Goal: Task Accomplishment & Management: Manage account settings

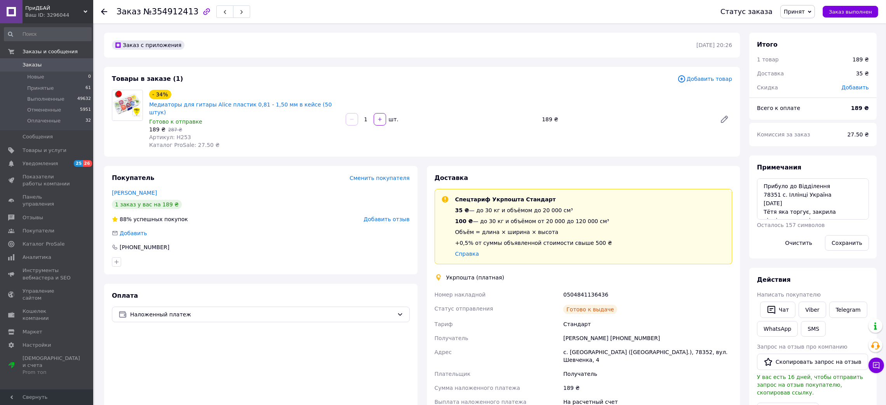
scroll to position [14, 0]
click at [780, 197] on textarea "Прибуло до Відділення 78351 с. Іллінці Україна 07.08.2025 Тётя яка торгує, закр…" at bounding box center [813, 198] width 112 height 41
drag, startPoint x: 813, startPoint y: 213, endPoint x: 719, endPoint y: 170, distance: 103.3
click at [719, 170] on div "Заказ с приложения 29.07.2025 | 20:26 Товары в заказе (1) Добавить товар - 34% …" at bounding box center [490, 397] width 782 height 729
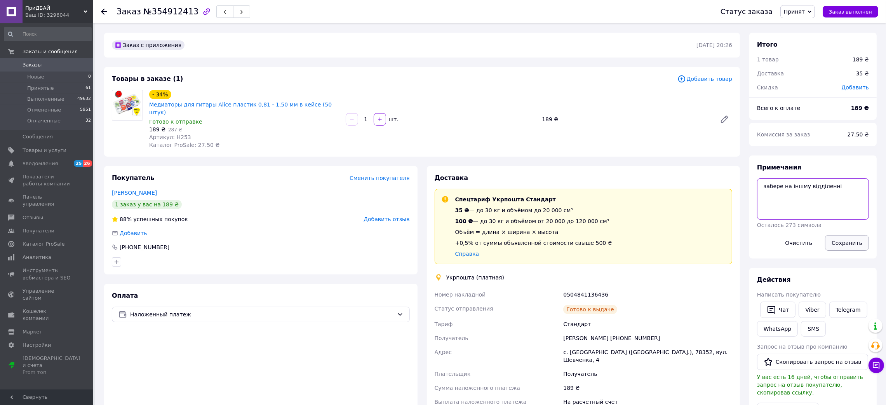
type textarea "забере на іншму відділенні"
click at [845, 242] on button "Сохранить" at bounding box center [847, 243] width 44 height 16
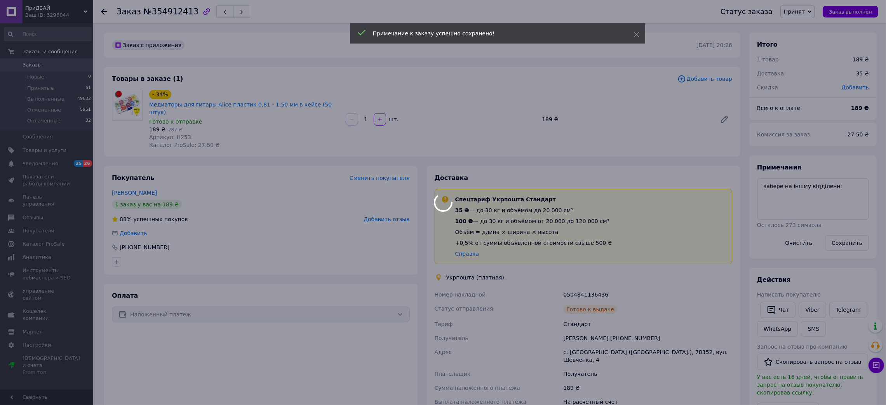
scroll to position [32, 0]
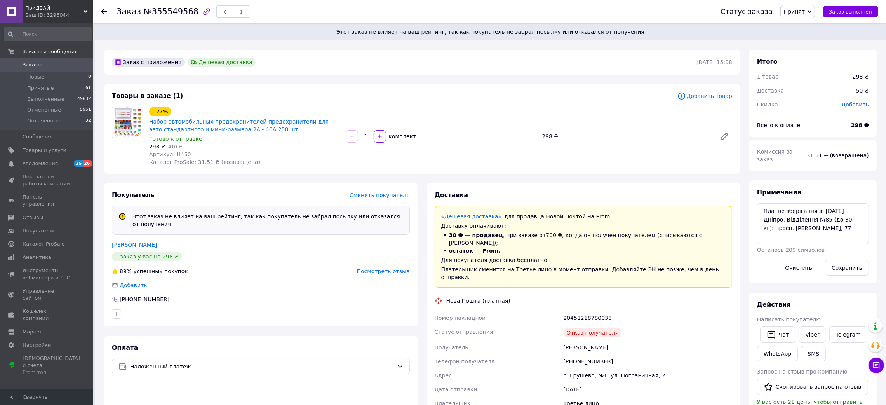
scroll to position [78, 0]
click at [580, 311] on div "20451218780038" at bounding box center [648, 318] width 172 height 14
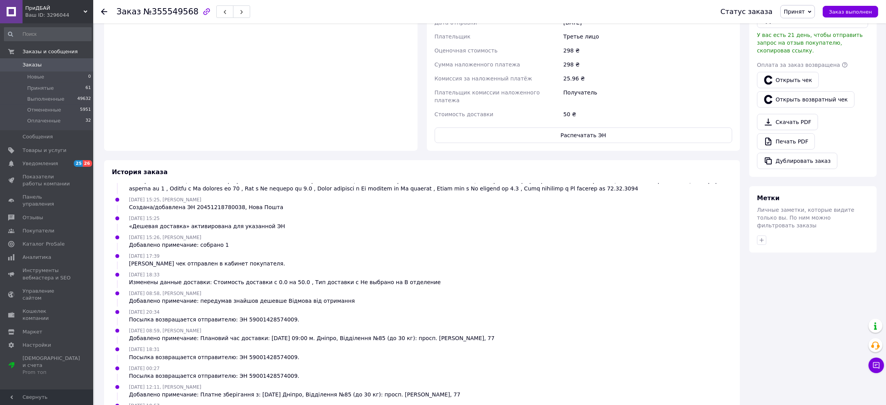
scroll to position [372, 0]
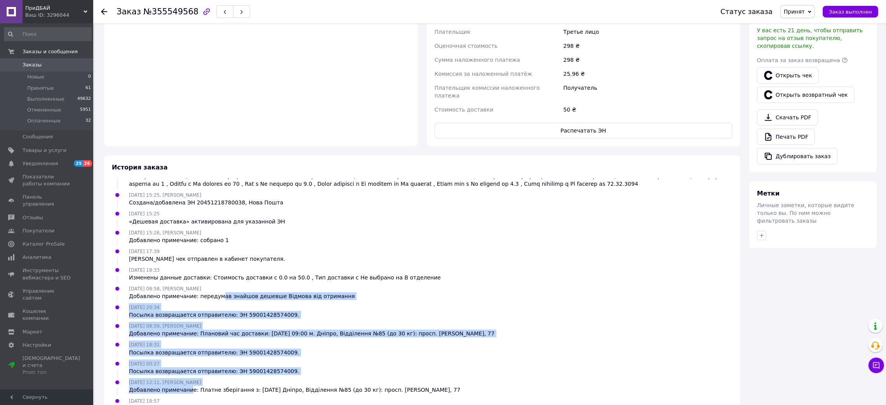
drag, startPoint x: 187, startPoint y: 365, endPoint x: 214, endPoint y: 270, distance: 98.3
click at [214, 270] on ul "03.08.2025 15:08 Статус изменен: Новый 03.08.2025 15:21, Ростислав Менеджер Ста…" at bounding box center [422, 294] width 621 height 233
drag, startPoint x: 269, startPoint y: 270, endPoint x: 309, endPoint y: 249, distance: 45.0
click at [269, 292] on div "Добавлено примечание: передумав знайшов дешевше Відмова від отримання" at bounding box center [242, 296] width 226 height 8
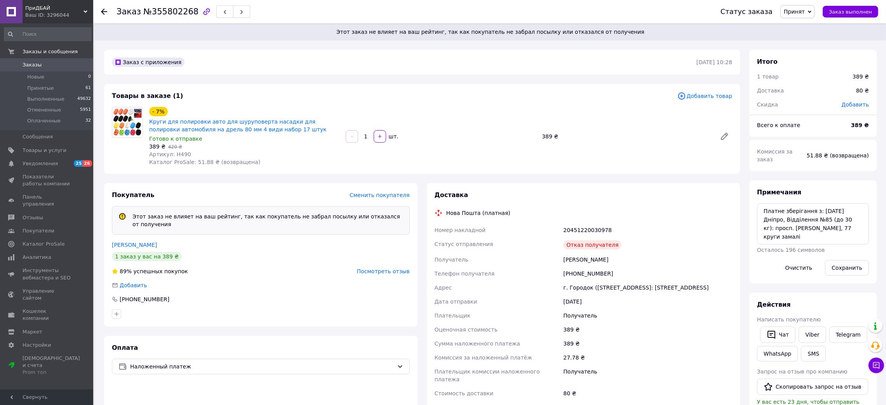
scroll to position [96, 0]
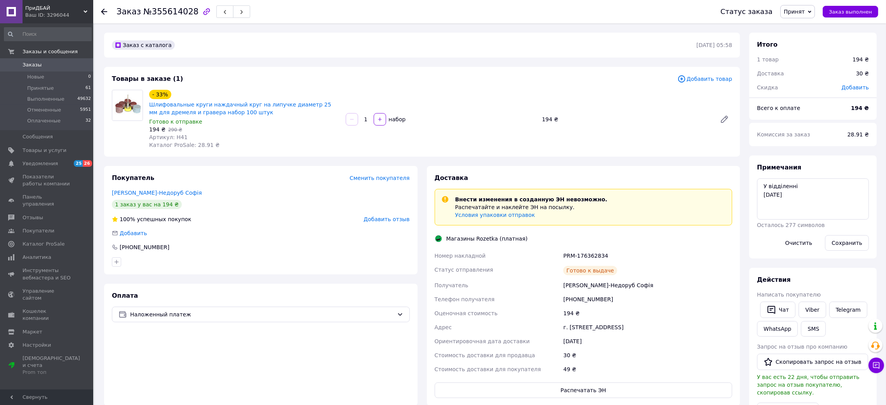
click at [583, 298] on div "+380951956319" at bounding box center [648, 299] width 172 height 14
copy div "+380951956319"
drag, startPoint x: 654, startPoint y: 266, endPoint x: 663, endPoint y: 219, distance: 47.6
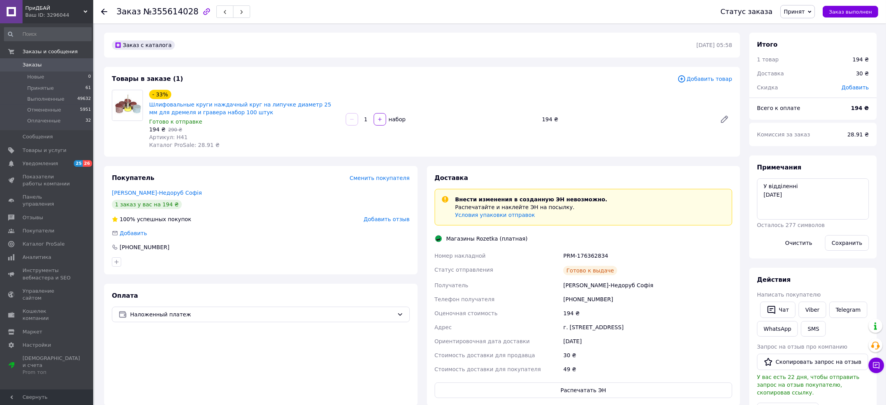
click at [654, 266] on div "Готово к выдаче" at bounding box center [648, 271] width 172 height 16
click at [815, 199] on textarea "У відділенні 08.08.2025" at bounding box center [813, 198] width 112 height 41
click at [808, 308] on link "Viber" at bounding box center [812, 310] width 27 height 16
click at [824, 193] on textarea "У відділенні 08.08.2025" at bounding box center [813, 198] width 112 height 41
type textarea "У відділенні 08.08.2025 бросила трубку, вайбер а"
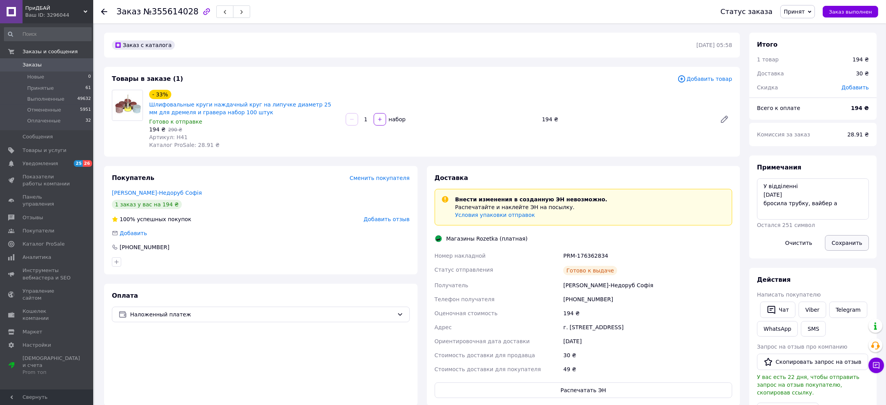
click at [850, 241] on button "Сохранить" at bounding box center [847, 243] width 44 height 16
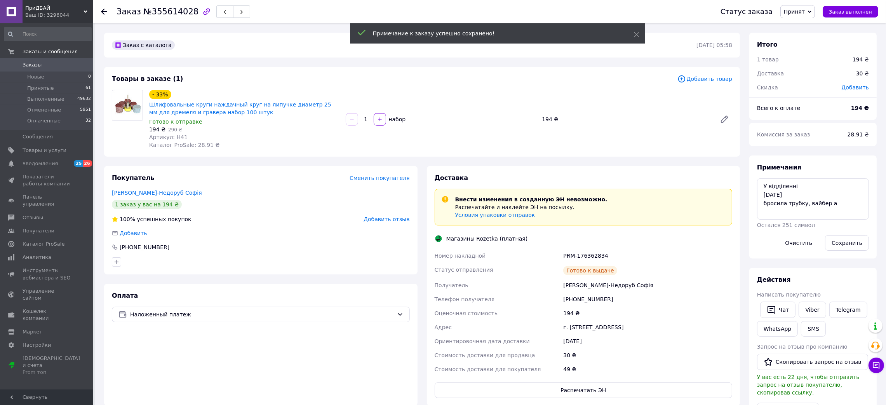
click at [579, 258] on div "PRM-176362834" at bounding box center [648, 256] width 172 height 14
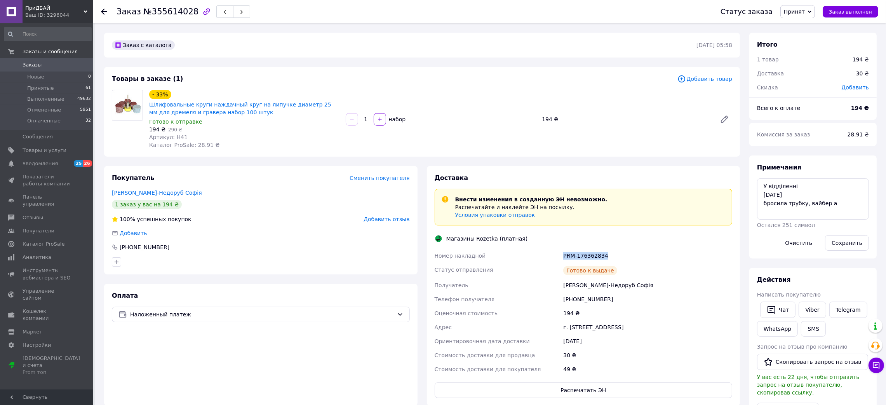
click at [579, 258] on div "PRM-176362834" at bounding box center [648, 256] width 172 height 14
copy div "PRM-176362834"
click at [586, 328] on div "г. Полтава (Полтавская обл.), Небесной Сотни, 61" at bounding box center [648, 327] width 172 height 14
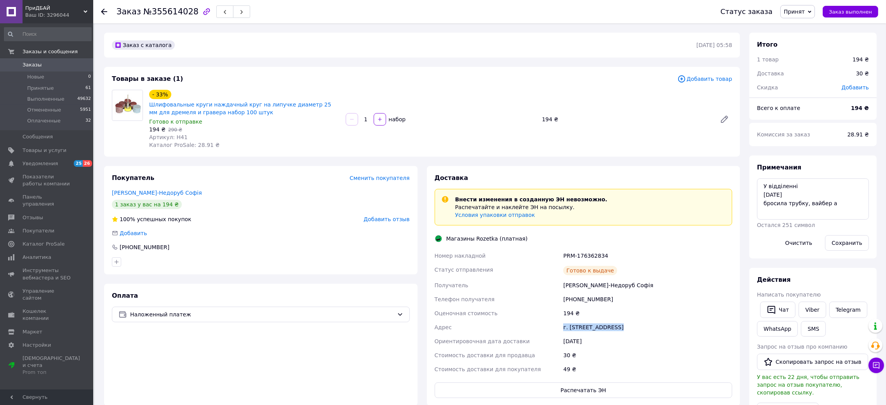
copy div "г. Полтава (Полтавская обл.), Небесной Сотни, 61"
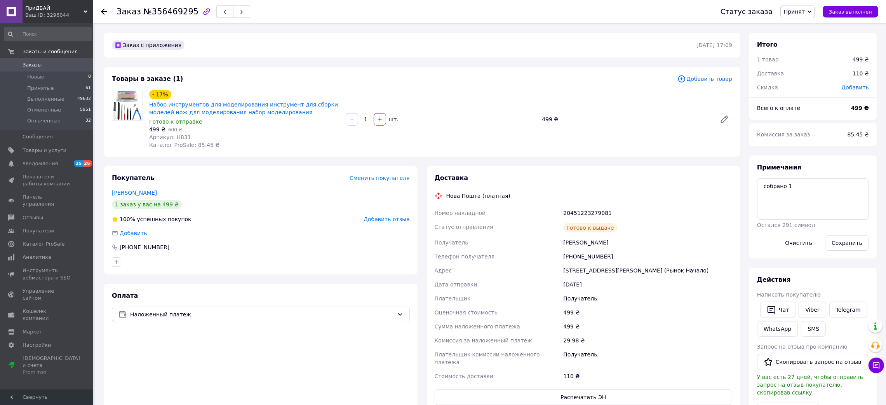
click at [588, 209] on div "20451223279081" at bounding box center [648, 213] width 172 height 14
copy div "20451223279081"
click at [750, 187] on div "Примечания собрано 1 Остался 291 символ Очистить Сохранить" at bounding box center [813, 206] width 127 height 103
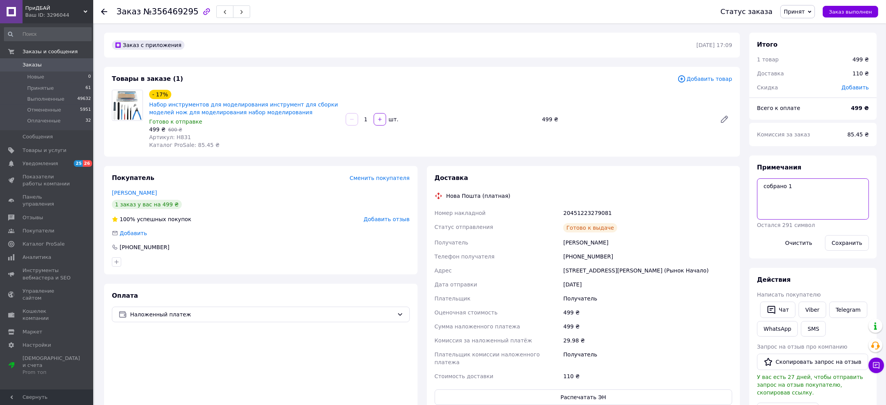
paste textarea "Автоповернення 18.08.2025"
type textarea "Автоповернення 18.08.2025"
drag, startPoint x: 850, startPoint y: 242, endPoint x: 826, endPoint y: 221, distance: 31.4
click at [847, 242] on button "Сохранить" at bounding box center [847, 243] width 44 height 16
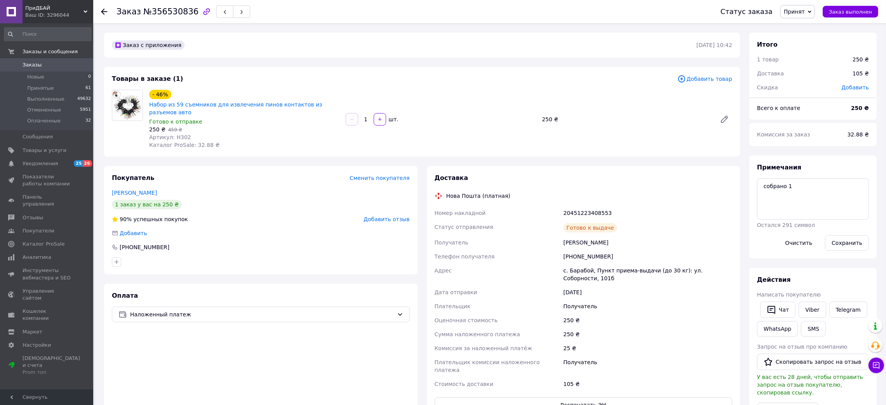
click at [579, 206] on div "20451223408553" at bounding box center [648, 213] width 172 height 14
copy div "20451223408553"
drag, startPoint x: 803, startPoint y: 199, endPoint x: 810, endPoint y: 228, distance: 29.2
click at [759, 204] on textarea "собрано 1" at bounding box center [813, 198] width 112 height 41
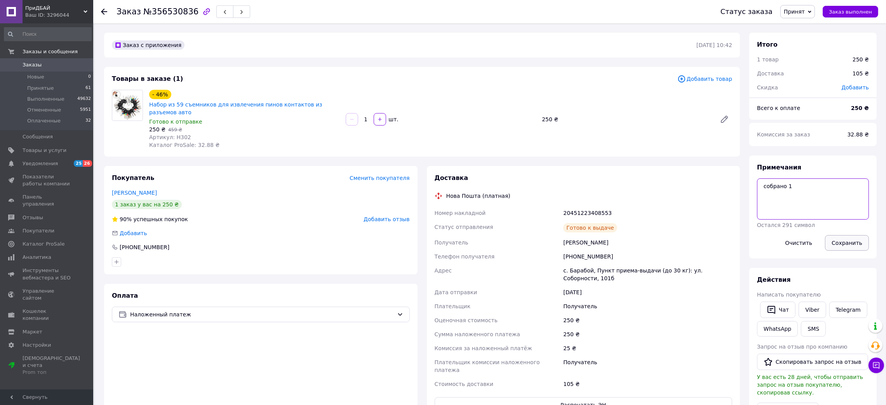
paste textarea "Автоповернення 19.08.2025"
type textarea "Автоповернення 19.08.2025"
click at [841, 238] on button "Сохранить" at bounding box center [847, 243] width 44 height 16
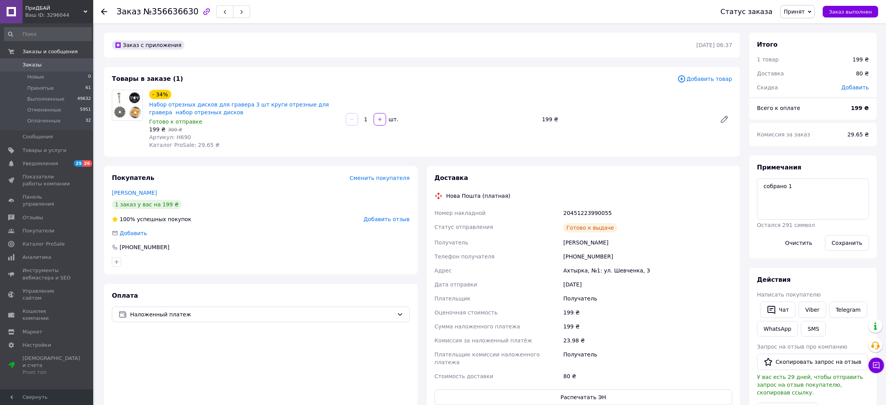
click at [595, 209] on div "20451223990055" at bounding box center [648, 213] width 172 height 14
copy div "20451223990055"
click at [572, 173] on div "Доставка Нова Пошта (платная) Номер накладной 20451223990055 Статус отправления…" at bounding box center [584, 289] width 314 height 247
drag, startPoint x: 747, startPoint y: 199, endPoint x: 757, endPoint y: 204, distance: 11.6
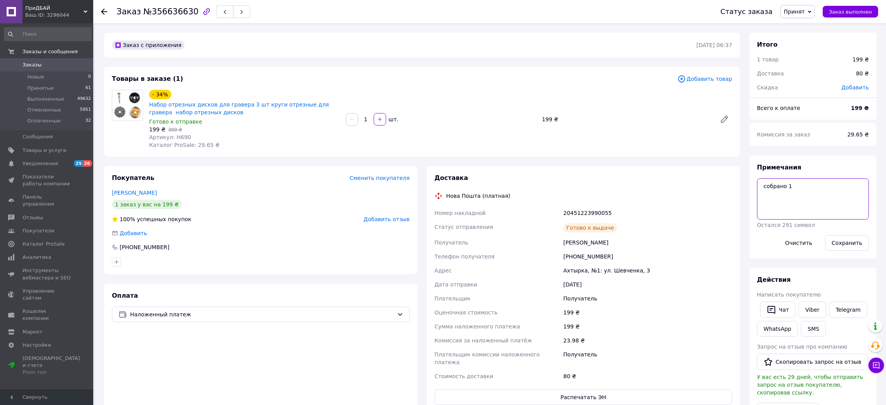
click at [740, 198] on div "Заказ с приложения 11.08.2025 | 06:37 Товары в заказе (1) Добавить товар - 34% …" at bounding box center [490, 333] width 782 height 601
paste textarea "Автоповернення 19.08.2025"
type textarea "Автоповернення 19.08.2025"
click at [843, 240] on button "Сохранить" at bounding box center [847, 243] width 44 height 16
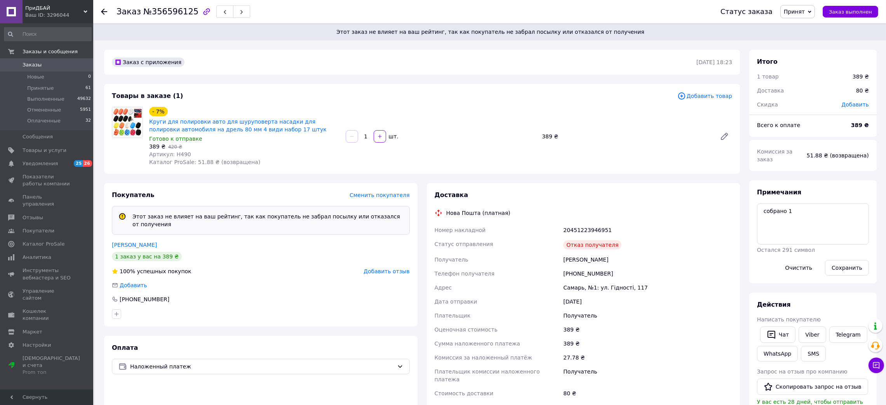
click at [574, 229] on div "20451223946951" at bounding box center [648, 230] width 172 height 14
click at [583, 270] on div "+380959330089" at bounding box center [648, 274] width 172 height 14
copy div "+380959330089"
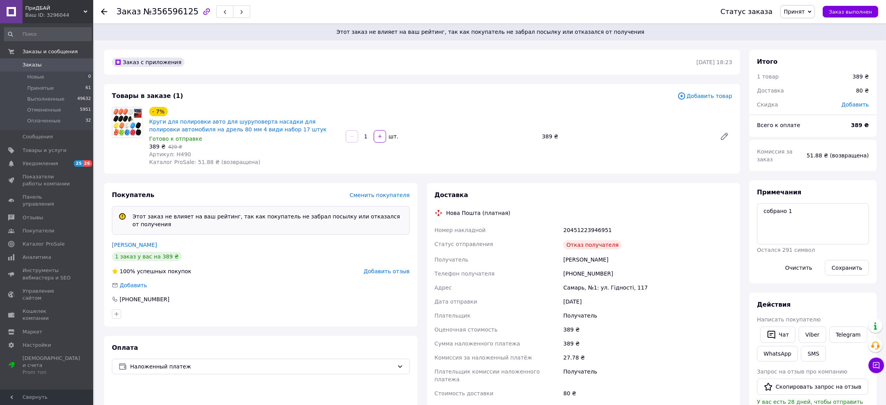
click at [609, 181] on div "Заказ с приложения 10.08.2025 | 18:23 Товары в заказе (1) Добавить товар - 7% К…" at bounding box center [422, 350] width 646 height 601
drag, startPoint x: 782, startPoint y: 222, endPoint x: 722, endPoint y: 226, distance: 59.3
click at [736, 227] on div "Заказ с приложения 10.08.2025 | 18:23 Товары в заказе (1) Добавить товар - 7% К…" at bounding box center [490, 350] width 782 height 601
type textarea "по отказу не берет"
click at [846, 260] on button "Сохранить" at bounding box center [847, 268] width 44 height 16
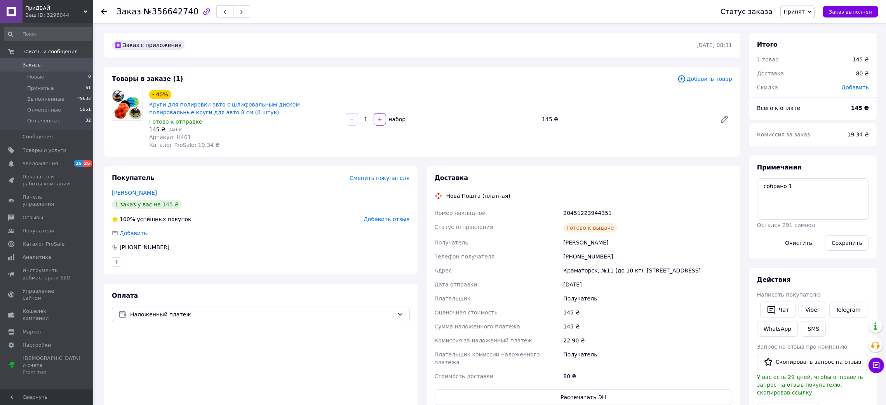
click at [576, 211] on div "20451223944351" at bounding box center [648, 213] width 172 height 14
copy div "20451223944351"
click at [581, 171] on div "Доставка Нова Пошта (платная) Номер накладной 20451223944351 Статус отправления…" at bounding box center [584, 289] width 314 height 247
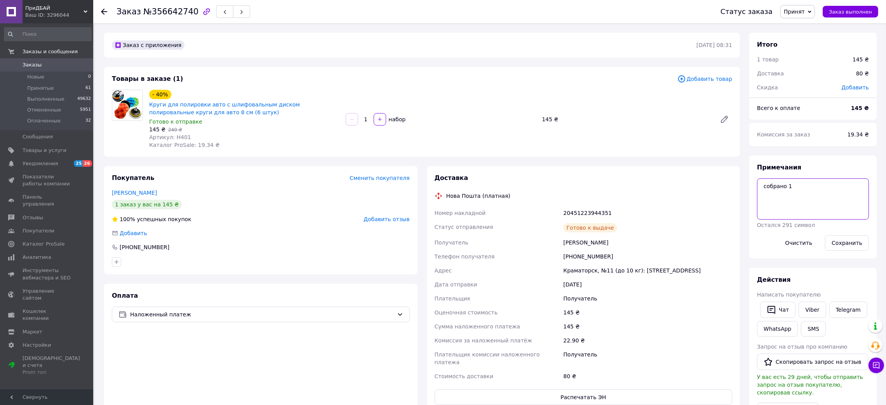
drag, startPoint x: 759, startPoint y: 205, endPoint x: 724, endPoint y: 206, distance: 35.0
click at [724, 206] on div "Заказ с приложения 11.08.2025 | 08:31 Товары в заказе (1) Добавить товар - 40% …" at bounding box center [490, 333] width 782 height 601
paste textarea "Автоповернення 19.08.2025"
type textarea "Автоповернення 19.08.2025"
click at [841, 246] on button "Сохранить" at bounding box center [847, 243] width 44 height 16
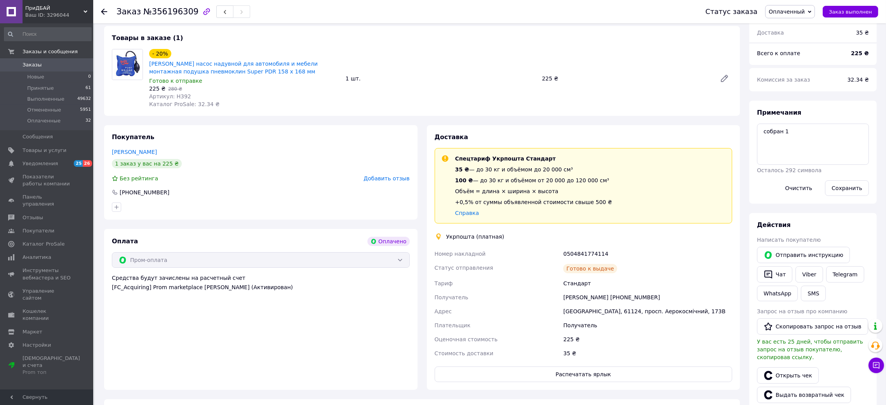
scroll to position [174, 0]
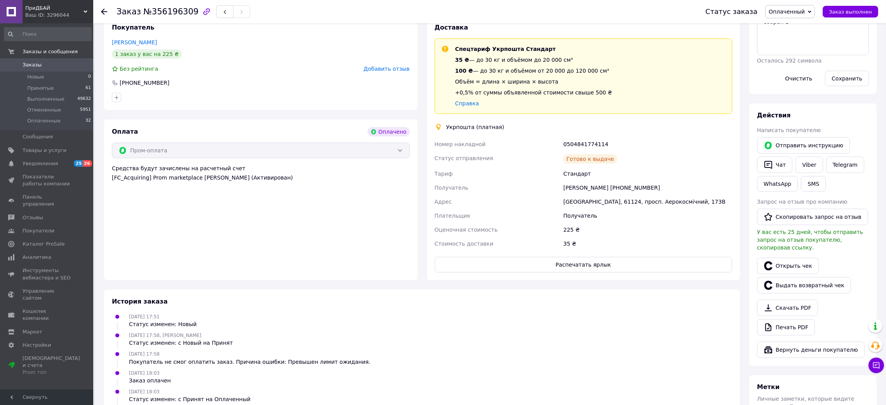
click at [578, 144] on div "0504841774114" at bounding box center [648, 144] width 172 height 14
copy div "0504841774114"
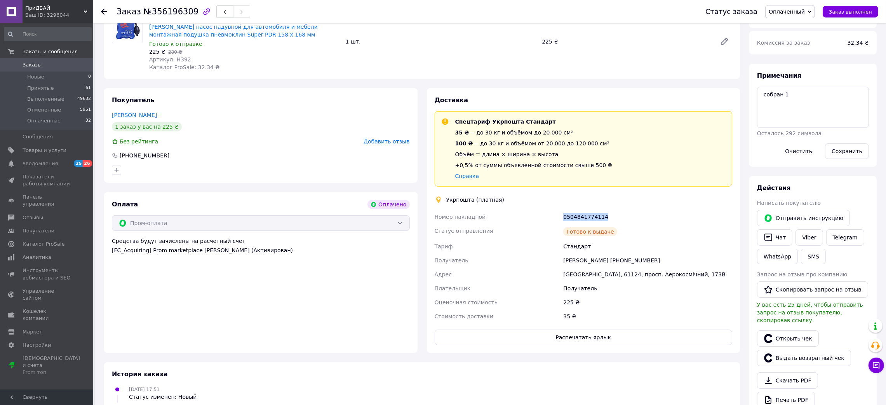
scroll to position [0, 0]
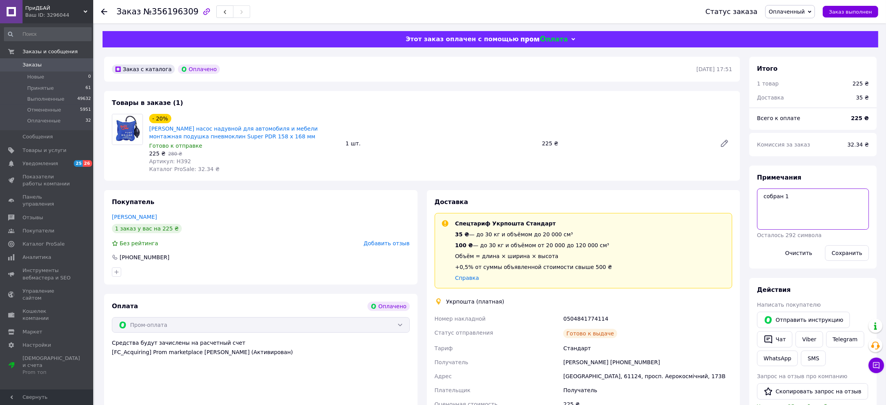
drag, startPoint x: 773, startPoint y: 216, endPoint x: 713, endPoint y: 213, distance: 60.7
click at [703, 209] on div "Заказ с каталога Оплачено 07.08.2025 | 17:51 Товары в заказе (1) - 20% Домкрат …" at bounding box center [490, 368] width 782 height 622
paste textarea "Вручено Одержувачу 61124 м. Харків Україна 12.08.2025"
type textarea "Вручено Одержувачу 61124 м. Харків Україна 12.08.2025"
drag, startPoint x: 843, startPoint y: 256, endPoint x: 820, endPoint y: 222, distance: 41.4
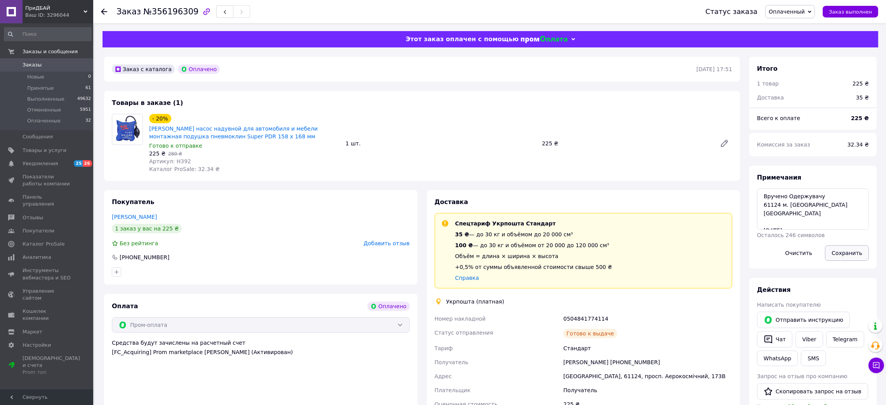
click at [843, 256] on button "Сохранить" at bounding box center [847, 253] width 44 height 16
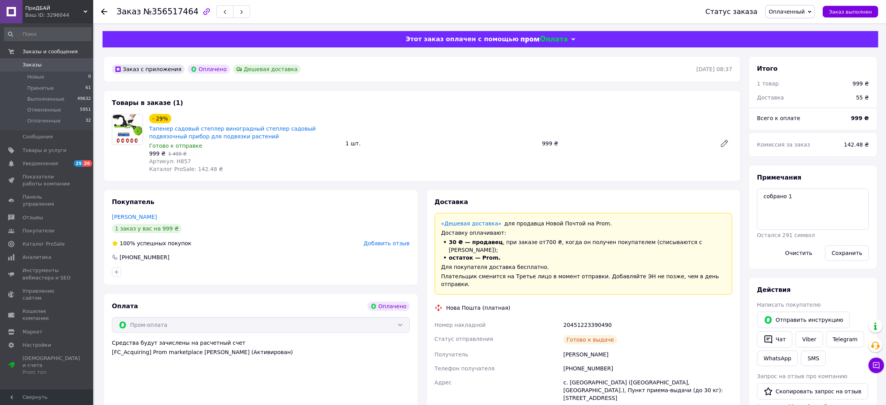
click at [567, 318] on div "20451223390490" at bounding box center [648, 325] width 172 height 14
click at [566, 318] on div "20451223390490" at bounding box center [648, 325] width 172 height 14
copy div "20451223390490"
drag, startPoint x: 624, startPoint y: 155, endPoint x: 623, endPoint y: 163, distance: 7.4
click at [624, 155] on div "- 29% Тапенер садовый степлер виноградный степлер садовый подвязочный прибор дл…" at bounding box center [441, 143] width 590 height 62
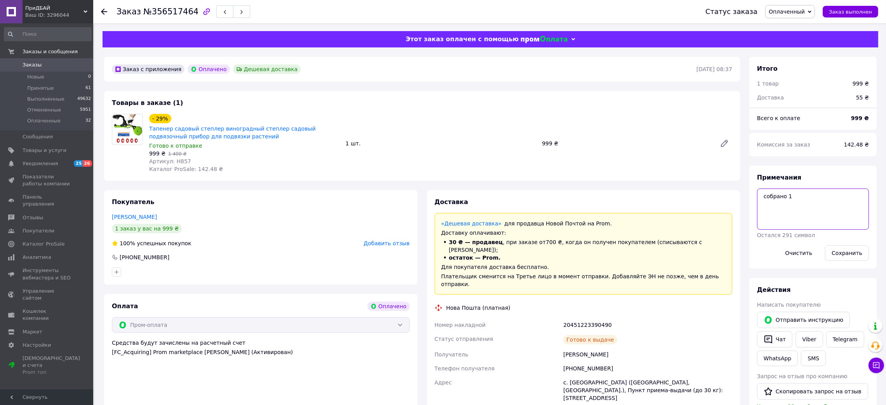
drag, startPoint x: 769, startPoint y: 223, endPoint x: 719, endPoint y: 225, distance: 50.1
click at [717, 224] on div "Заказ с приложения Оплачено Дешевая доставка 10.08.2025 | 08:37 Товары в заказе…" at bounding box center [490, 411] width 782 height 709
paste textarea "Автоповернення [DATE]"
type textarea "Автоповернення 19.08.2025"
click at [841, 251] on button "Сохранить" at bounding box center [847, 253] width 44 height 16
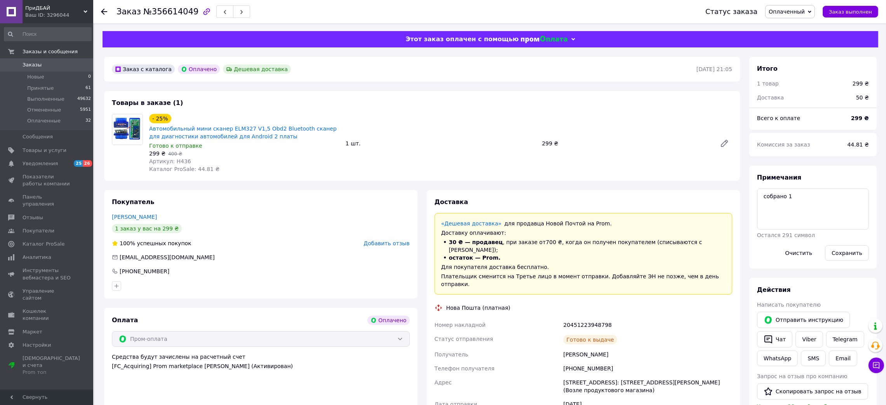
click at [590, 318] on div "20451223948798" at bounding box center [648, 325] width 172 height 14
copy div "20451223948798"
click at [629, 163] on div "- 25% Автомобильный мини сканер ELM327 V1,5 Obd2 Bluetooth сканер для диагности…" at bounding box center [441, 143] width 590 height 62
drag, startPoint x: 772, startPoint y: 221, endPoint x: 729, endPoint y: 221, distance: 42.7
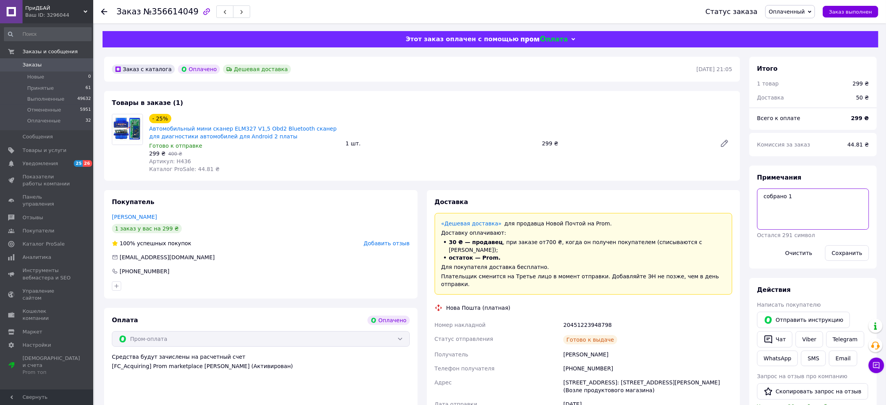
click at [729, 221] on div "Заказ с каталога Оплачено Дешевая доставка 10.08.2025 | 21:05 Товары в заказе (…" at bounding box center [490, 403] width 782 height 692
paste textarea "Автоповернення 19.08.2025"
type textarea "Автоповернення 19.08.2025"
click at [837, 253] on button "Сохранить" at bounding box center [847, 253] width 44 height 16
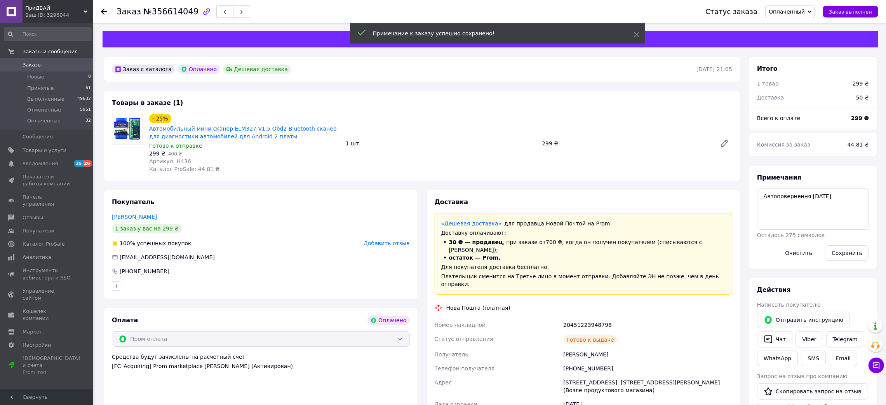
scroll to position [10, 0]
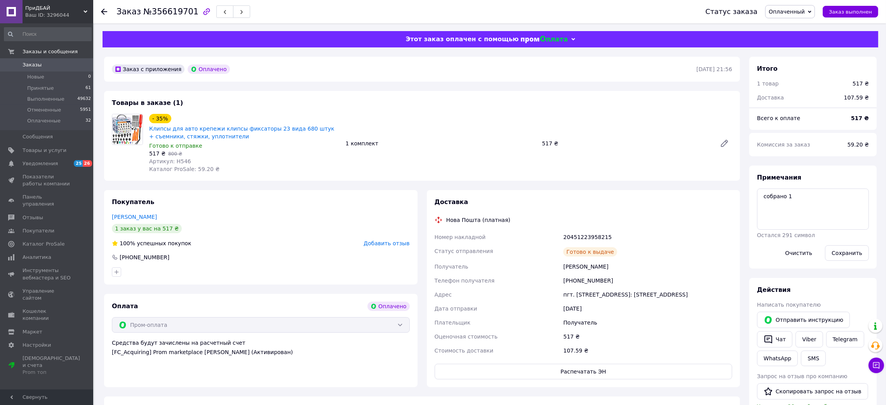
click at [575, 235] on div "20451223958215" at bounding box center [648, 237] width 172 height 14
copy div "20451223958215"
drag, startPoint x: 808, startPoint y: 209, endPoint x: 777, endPoint y: 242, distance: 45.1
click at [697, 229] on div "Заказ с приложения Оплачено 10.08.2025 | 21:56 Товары в заказе (1) - 35% Клипсы…" at bounding box center [490, 346] width 782 height 578
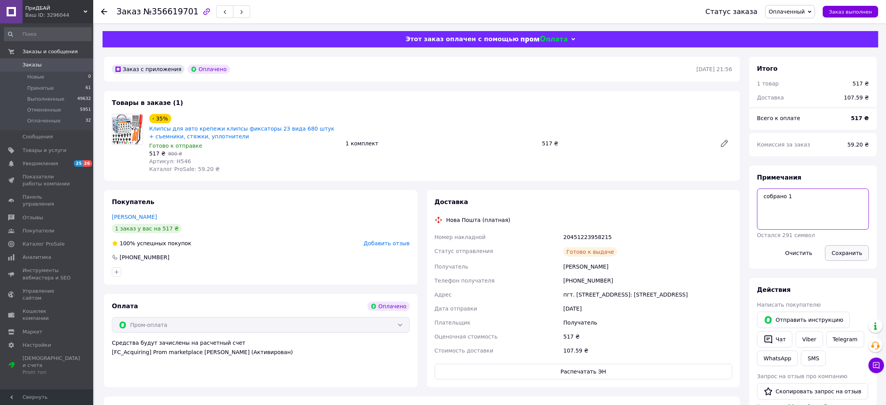
paste textarea "Автоповернення 19.08.2025"
type textarea "Автоповернення 19.08.2025"
drag, startPoint x: 844, startPoint y: 259, endPoint x: 829, endPoint y: 228, distance: 34.3
click at [844, 257] on button "Сохранить" at bounding box center [847, 253] width 44 height 16
